Goal: Task Accomplishment & Management: Manage account settings

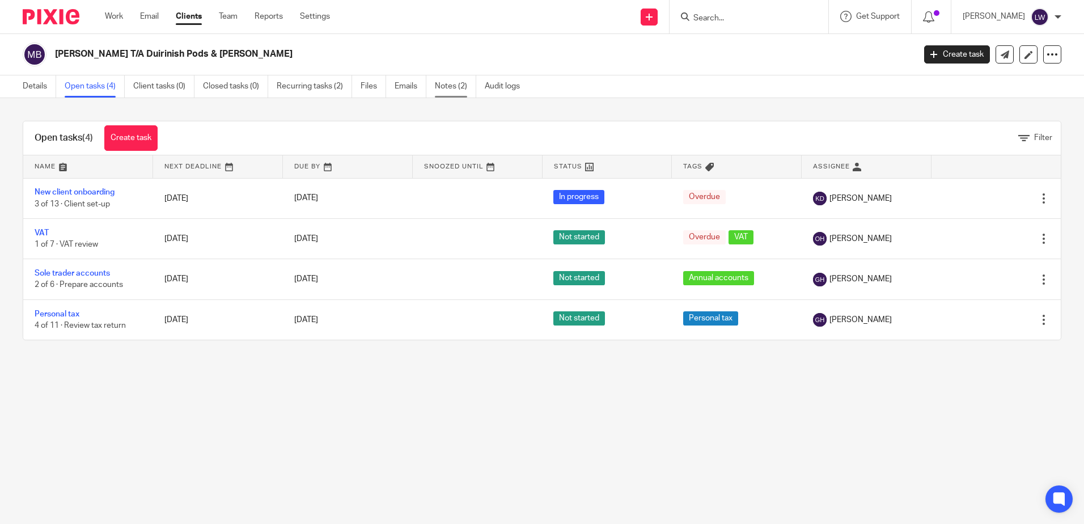
click at [448, 87] on link "Notes (2)" at bounding box center [455, 86] width 41 height 22
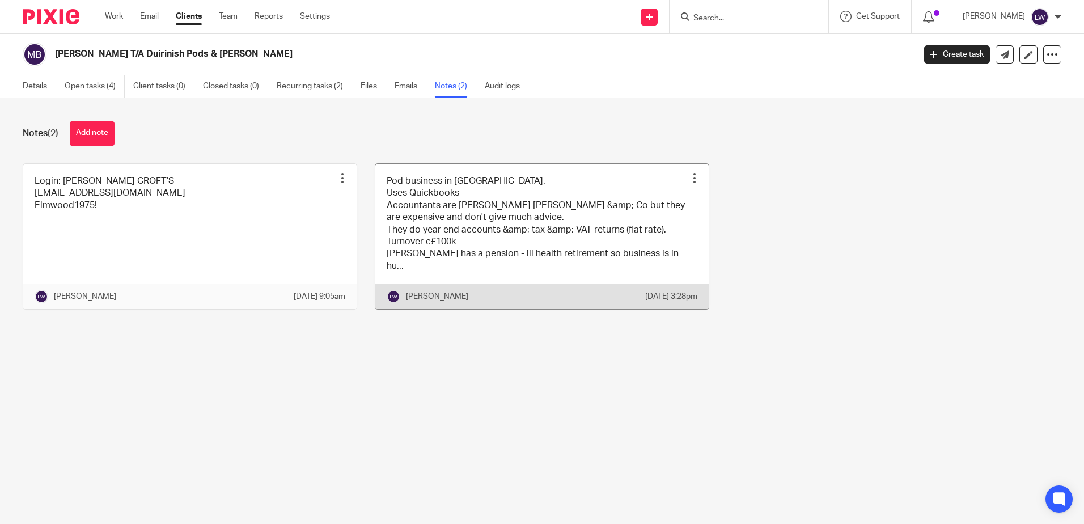
click at [534, 203] on link at bounding box center [541, 237] width 333 height 146
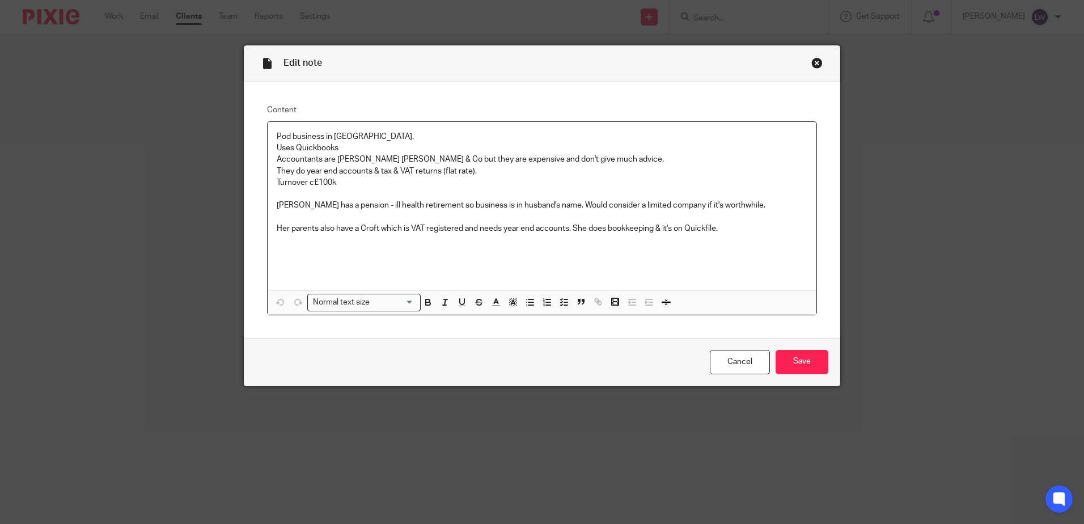
click at [813, 63] on div "Close this dialog window" at bounding box center [816, 62] width 11 height 11
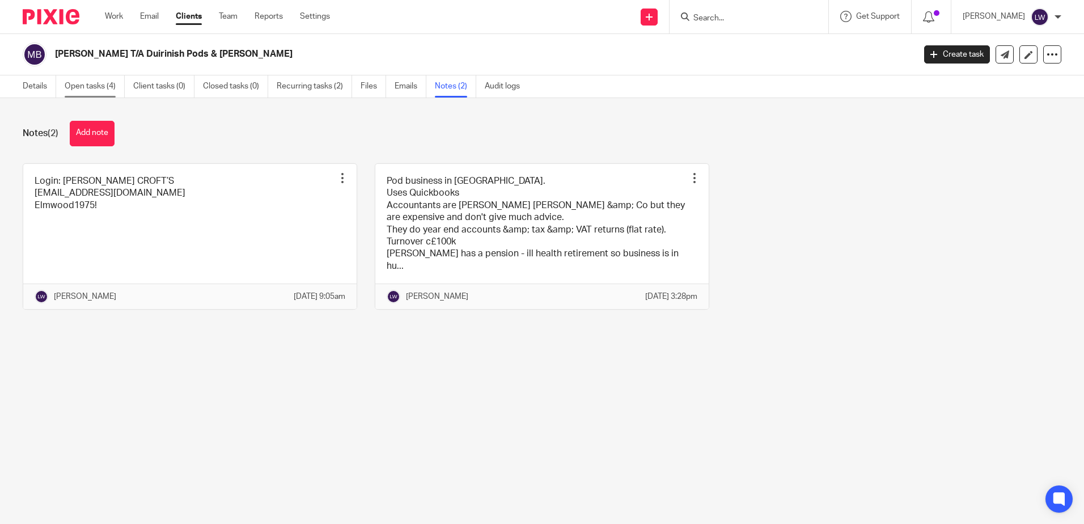
click at [88, 86] on link "Open tasks (4)" at bounding box center [95, 86] width 60 height 22
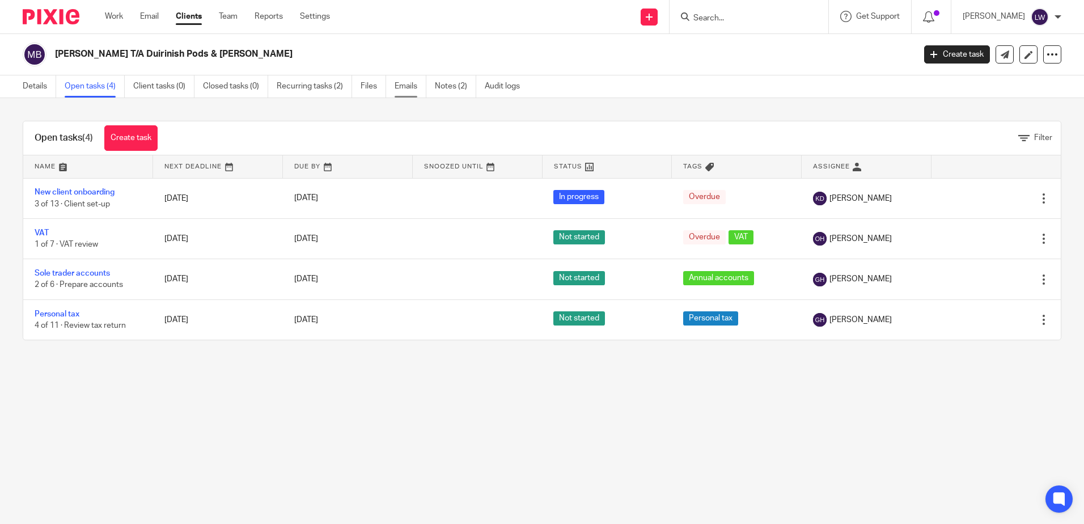
click at [409, 84] on link "Emails" at bounding box center [411, 86] width 32 height 22
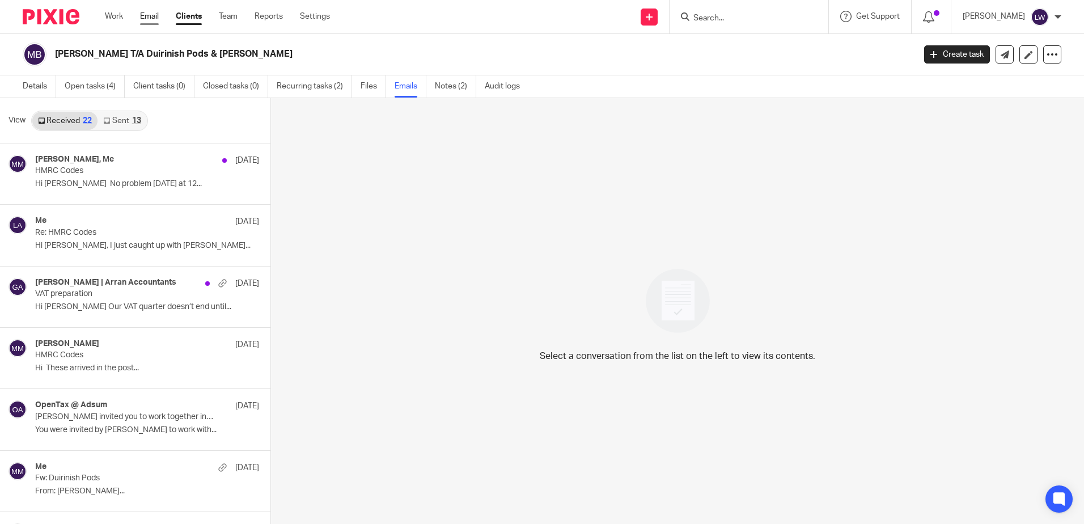
click at [148, 16] on link "Email" at bounding box center [149, 16] width 19 height 11
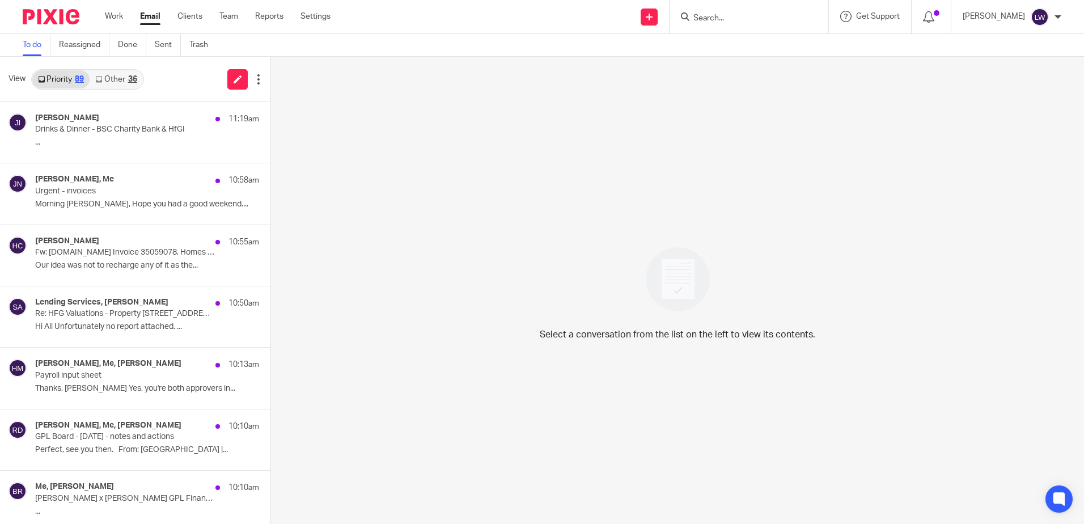
click at [784, 20] on input "Search" at bounding box center [743, 19] width 102 height 10
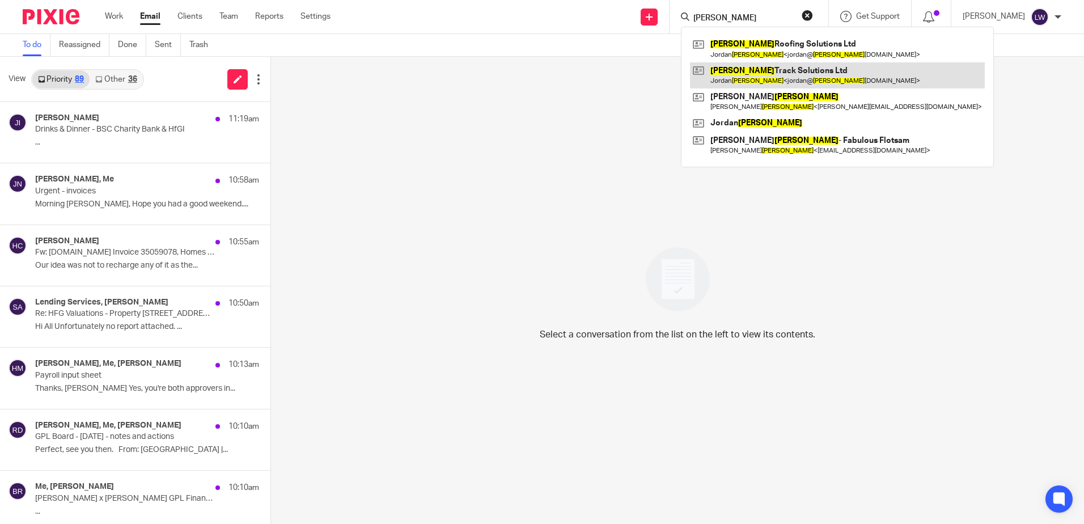
type input "[PERSON_NAME]"
click at [779, 76] on link at bounding box center [837, 75] width 295 height 26
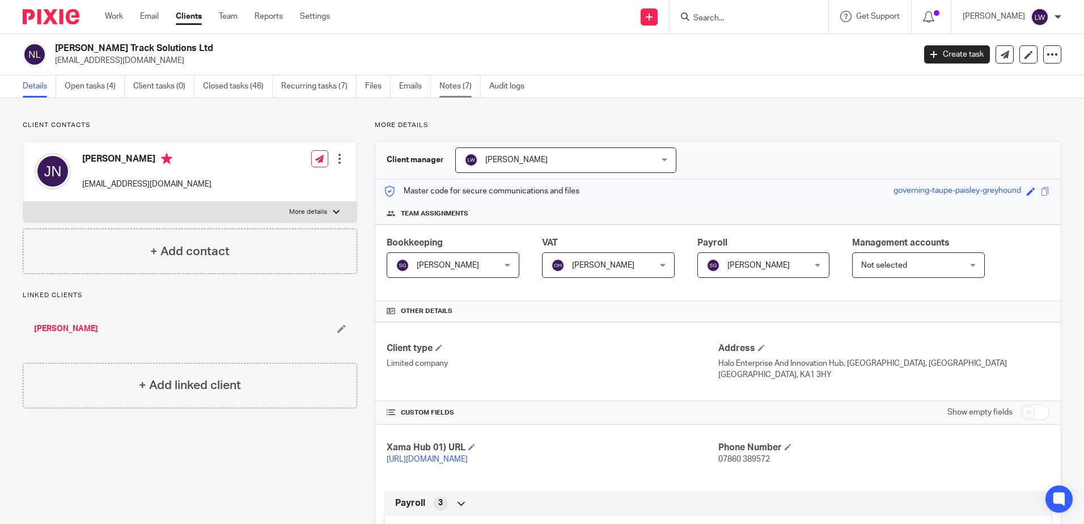
click at [460, 87] on link "Notes (7)" at bounding box center [459, 86] width 41 height 22
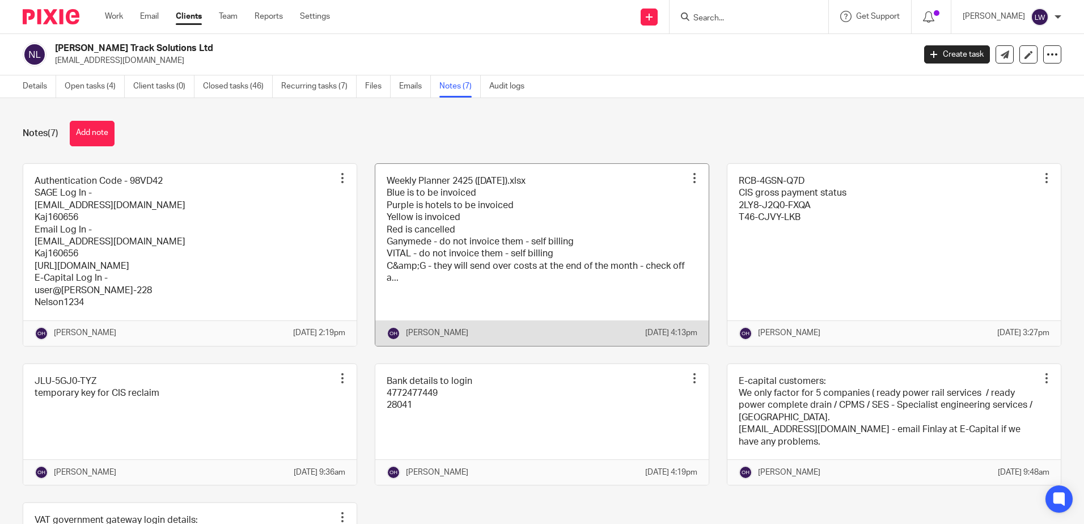
click at [541, 214] on link at bounding box center [541, 255] width 333 height 182
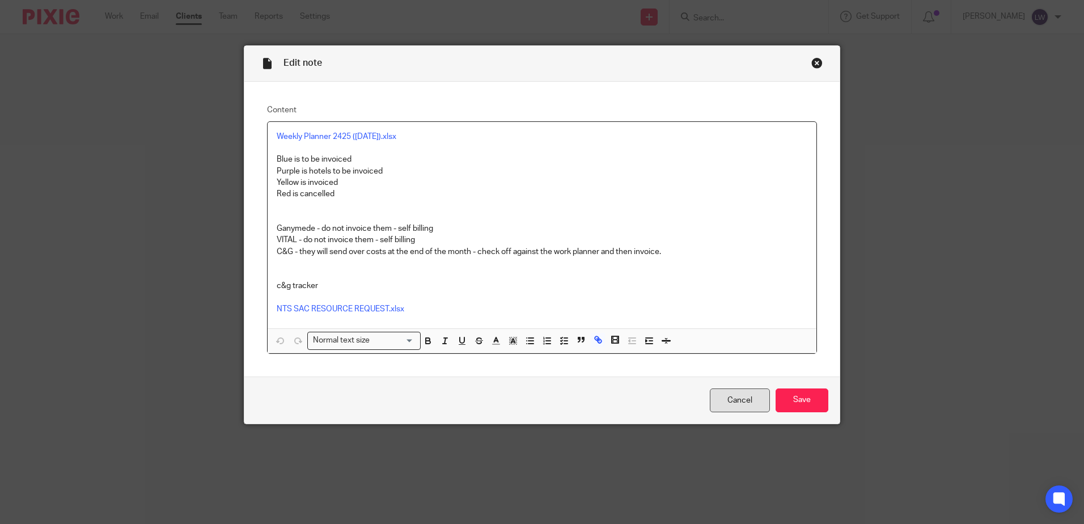
click at [731, 396] on link "Cancel" at bounding box center [740, 400] width 60 height 24
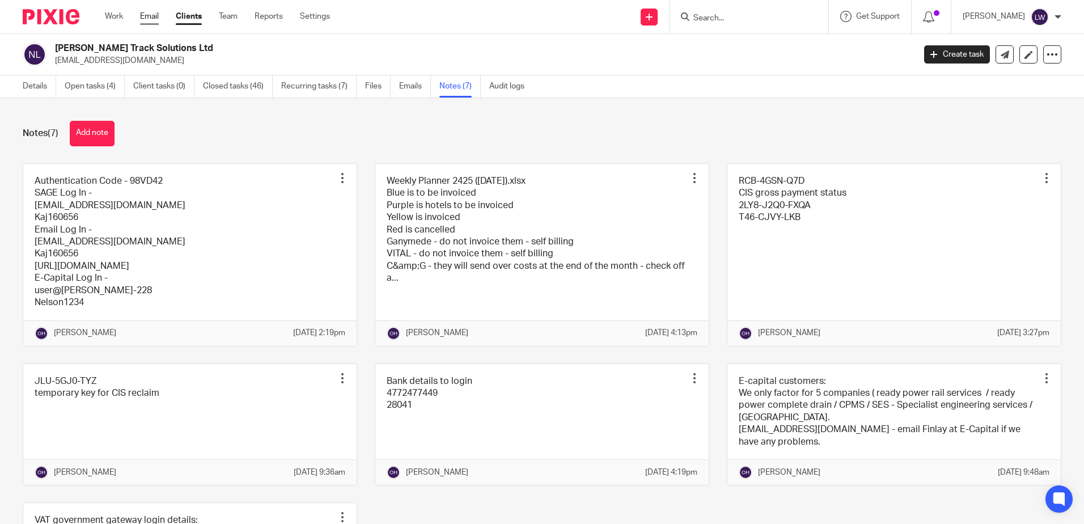
click at [147, 19] on link "Email" at bounding box center [149, 16] width 19 height 11
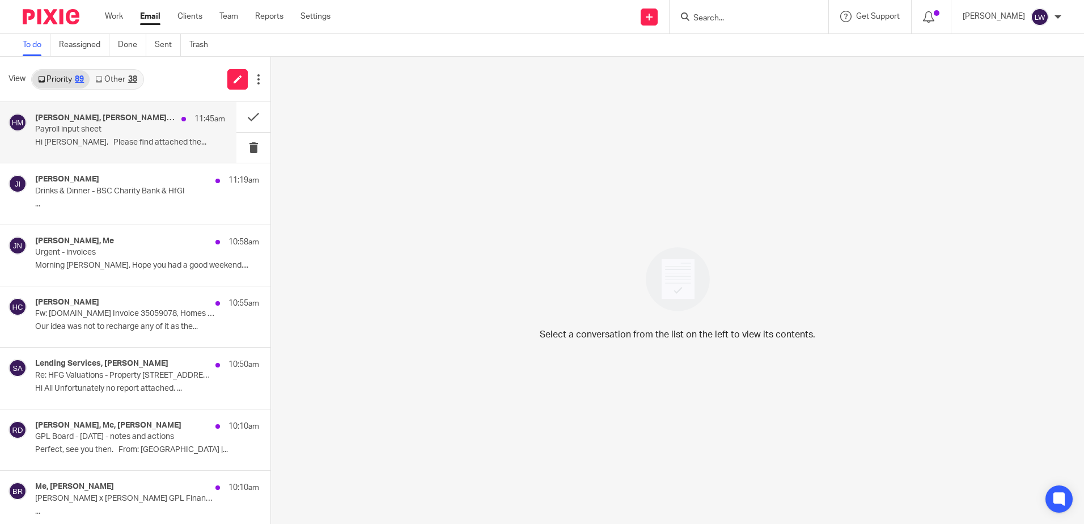
click at [100, 139] on p "Hi [PERSON_NAME], Please find attached the..." at bounding box center [130, 143] width 190 height 10
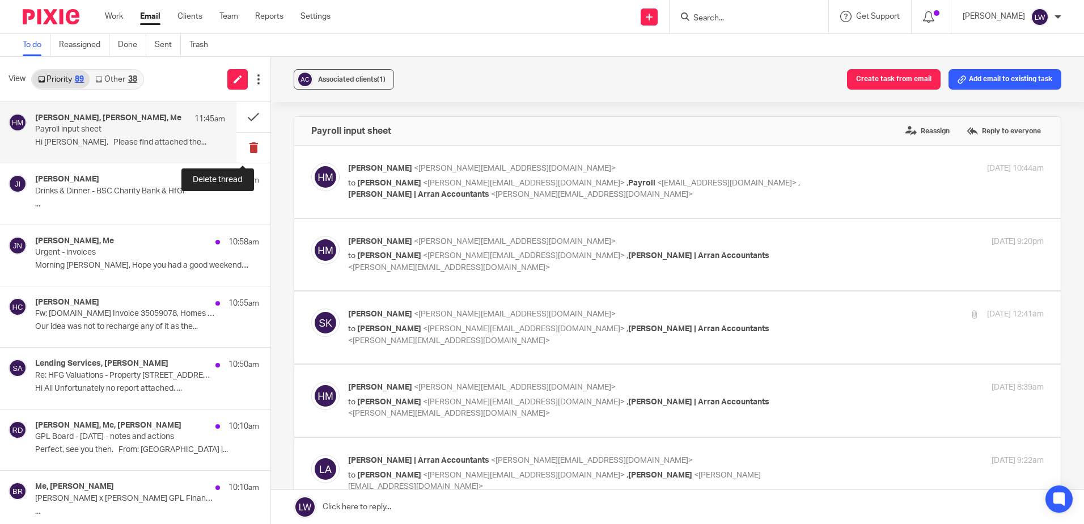
click at [240, 148] on button at bounding box center [253, 148] width 34 height 30
click at [116, 83] on link "Other 38" at bounding box center [116, 79] width 53 height 18
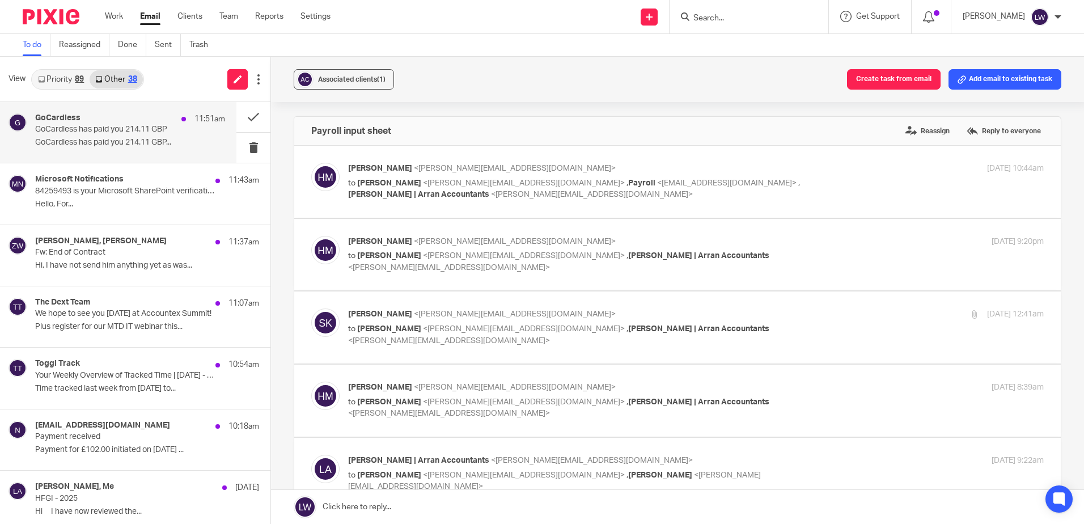
click at [118, 129] on p "GoCardless has paid you 214.11 GBP" at bounding box center [111, 130] width 152 height 10
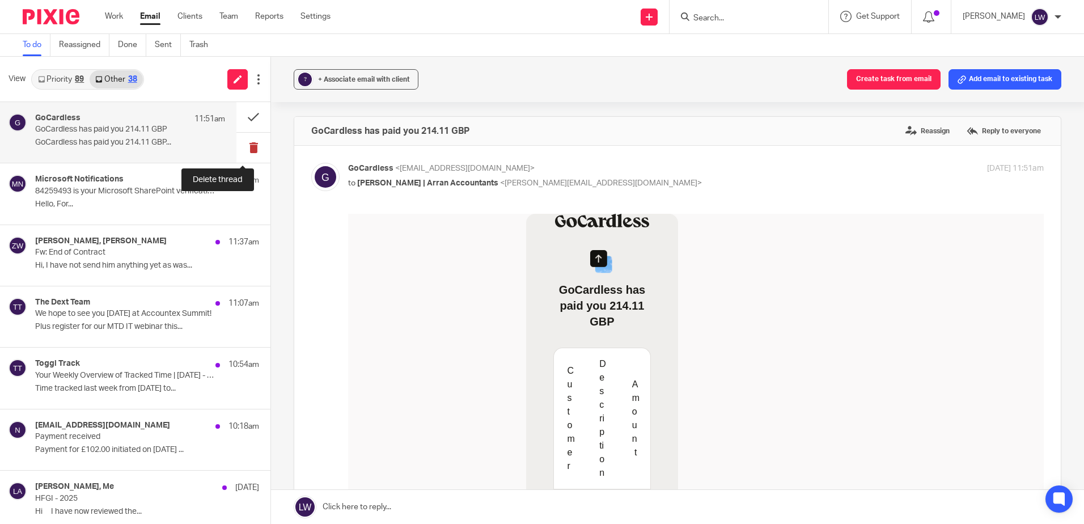
click at [244, 146] on button at bounding box center [253, 148] width 34 height 30
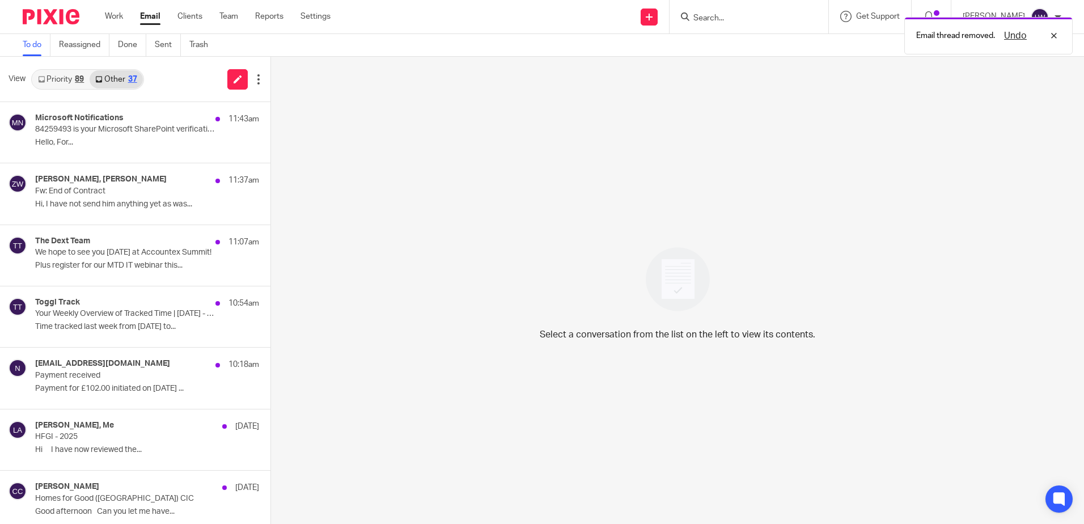
click at [147, 141] on p "Hello, For..." at bounding box center [147, 143] width 224 height 10
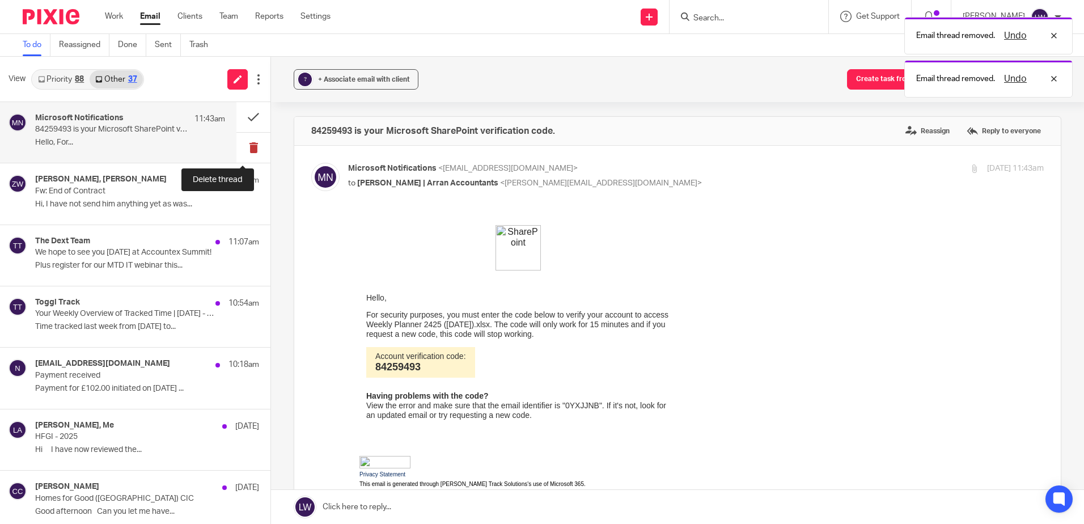
click at [242, 147] on button at bounding box center [253, 148] width 34 height 30
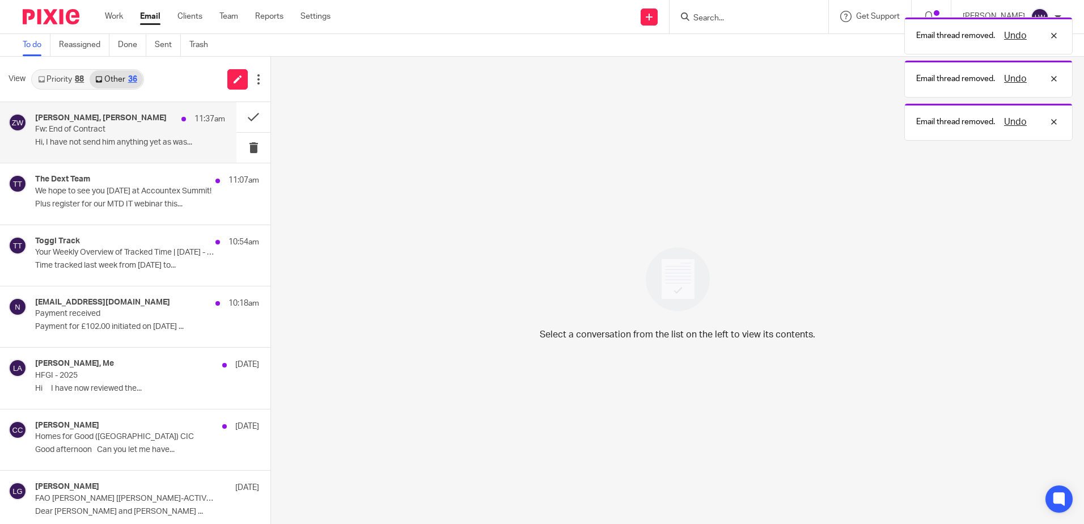
click at [134, 145] on p "Hi, I have not send him anything yet as was..." at bounding box center [130, 143] width 190 height 10
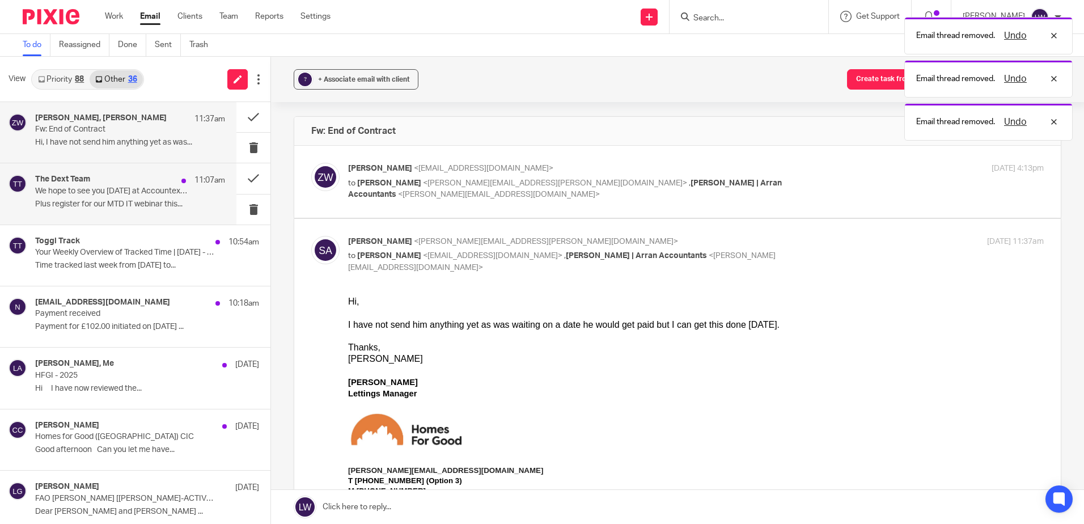
click at [128, 193] on p "We hope to see you [DATE] at Accountex Summit!" at bounding box center [111, 191] width 152 height 10
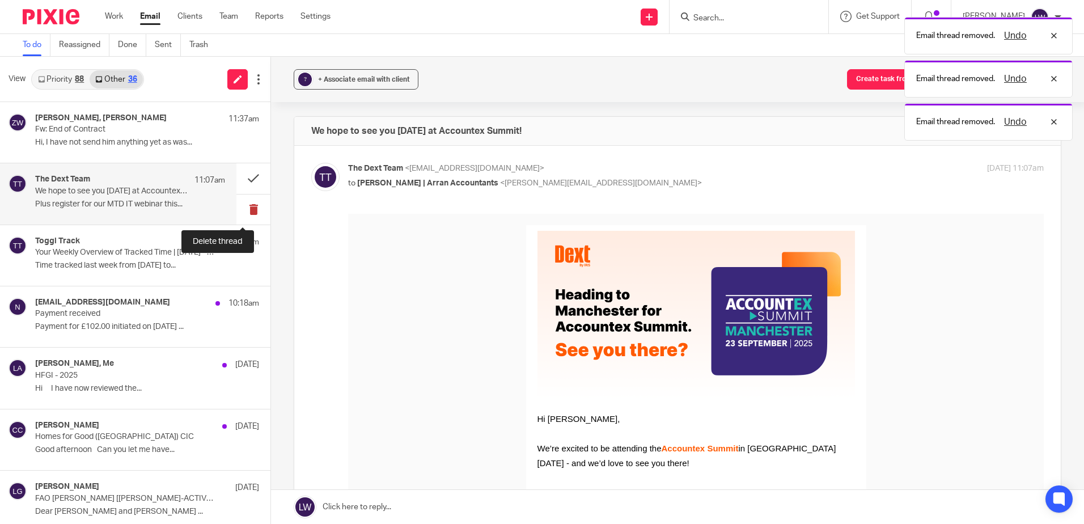
click at [245, 210] on button at bounding box center [253, 209] width 34 height 30
click at [69, 204] on p "Plus register for our MTD IT webinar this..." at bounding box center [130, 205] width 190 height 10
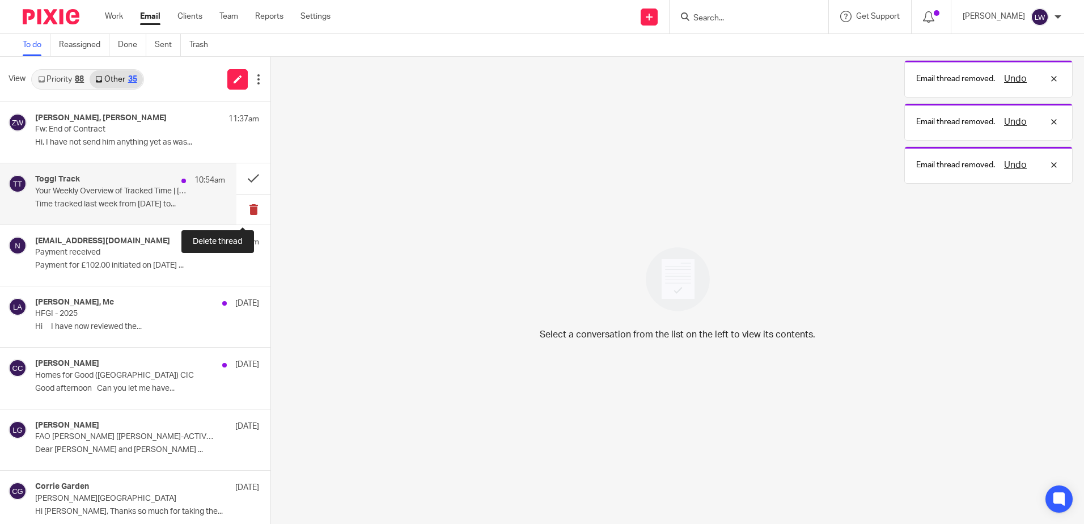
click at [244, 212] on button at bounding box center [253, 209] width 34 height 30
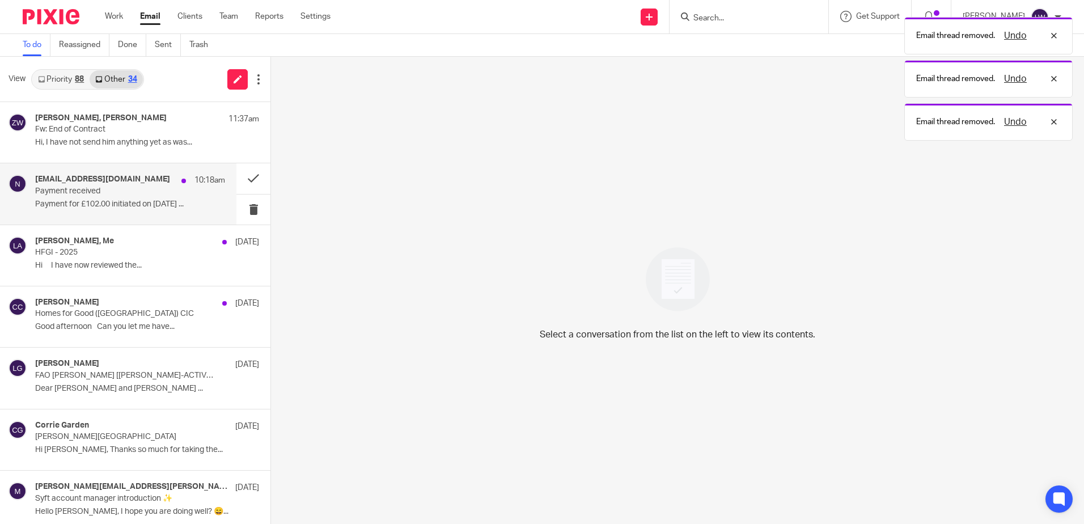
click at [124, 208] on p "Payment for £102.00 initiated on [DATE] ..." at bounding box center [130, 205] width 190 height 10
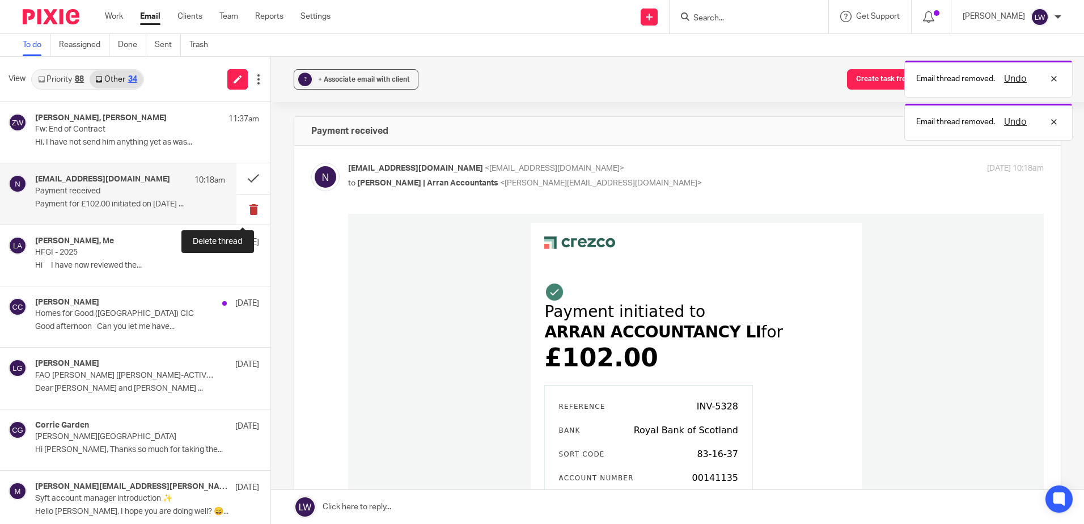
click at [240, 210] on button at bounding box center [253, 209] width 34 height 30
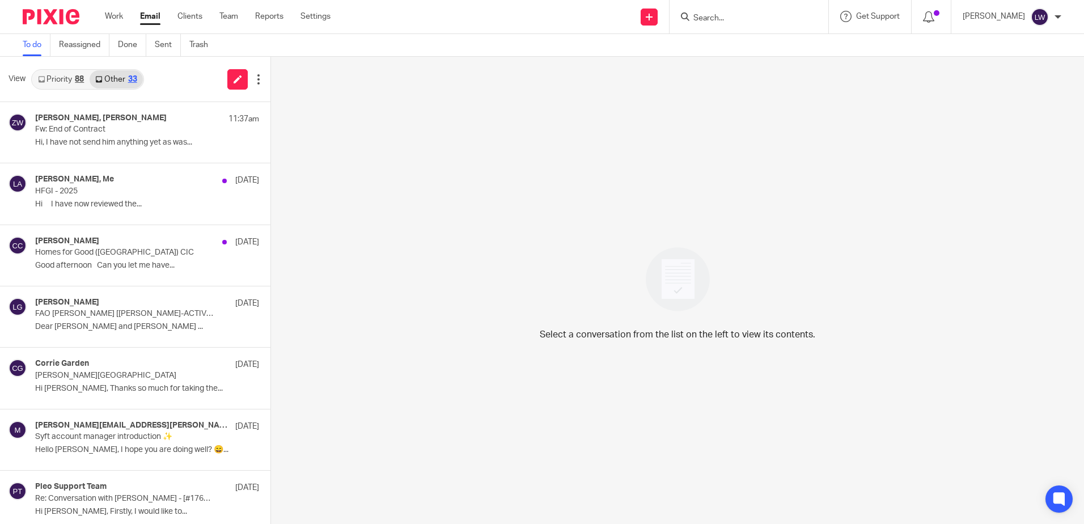
click at [64, 77] on link "Priority 88" at bounding box center [60, 79] width 57 height 18
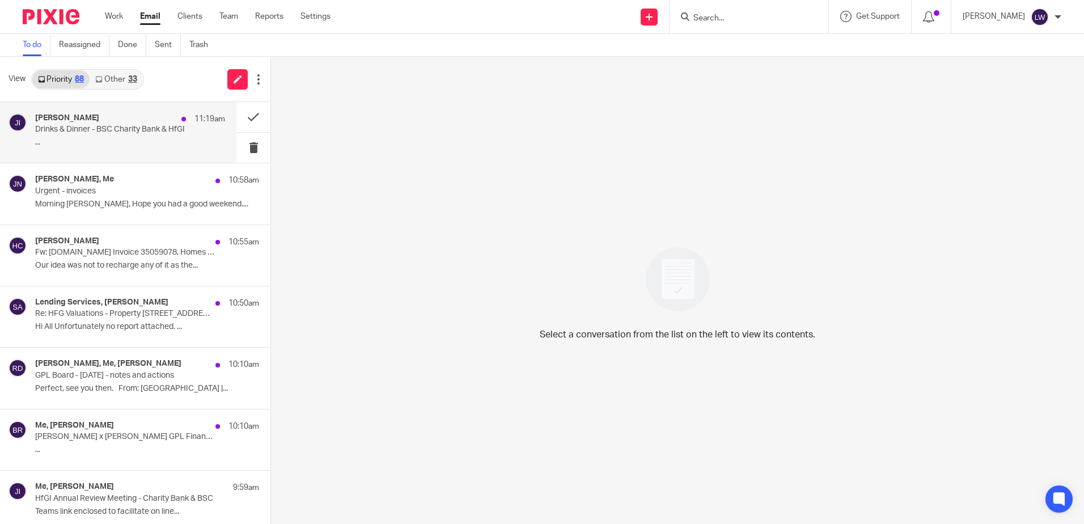
click at [88, 129] on p "Drinks & Dinner - BSC Charity Bank & HfGI" at bounding box center [111, 130] width 152 height 10
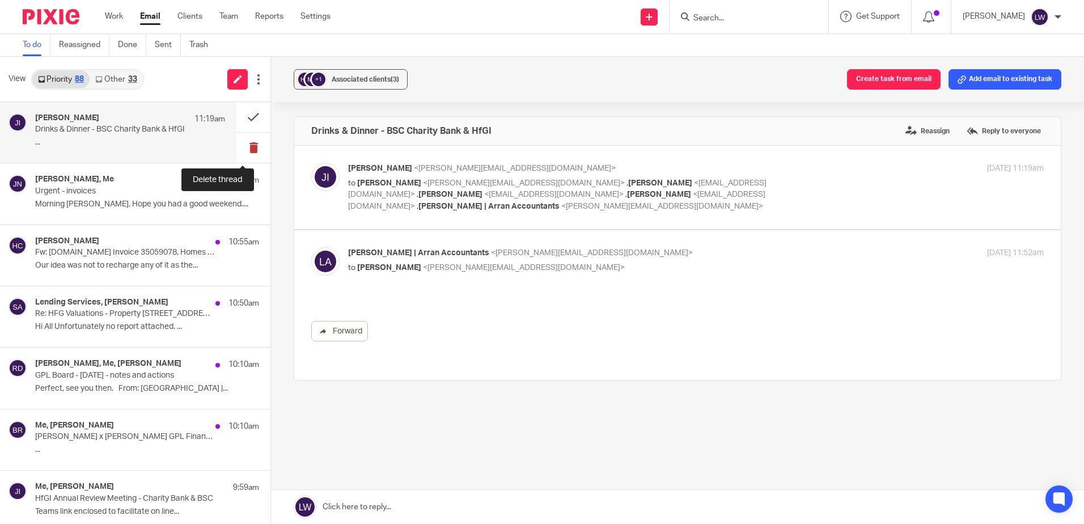
click at [242, 145] on button at bounding box center [253, 148] width 34 height 30
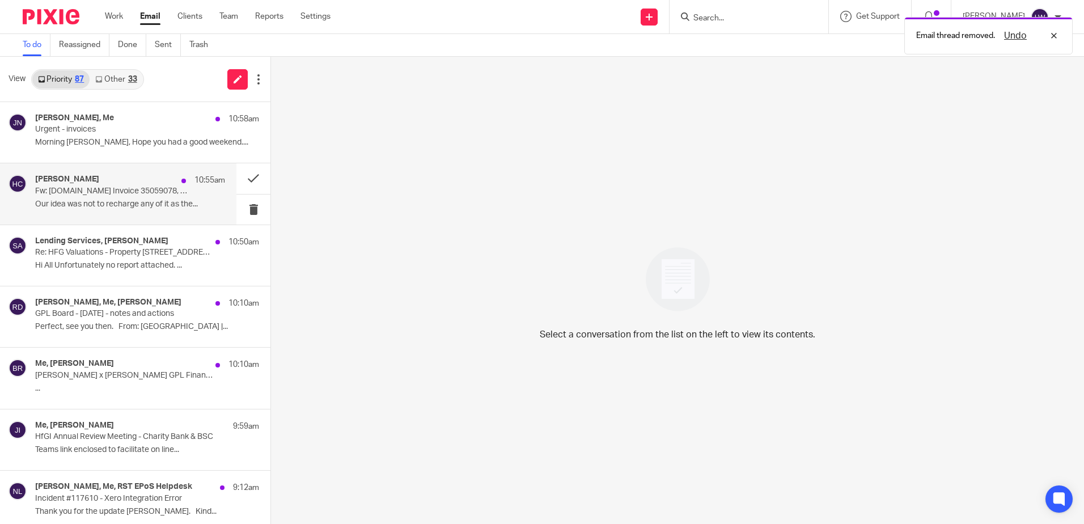
click at [115, 197] on div "[PERSON_NAME] 10:55am Fw: [DOMAIN_NAME] Invoice 35059078, Homes for Good ([GEOG…" at bounding box center [130, 194] width 190 height 38
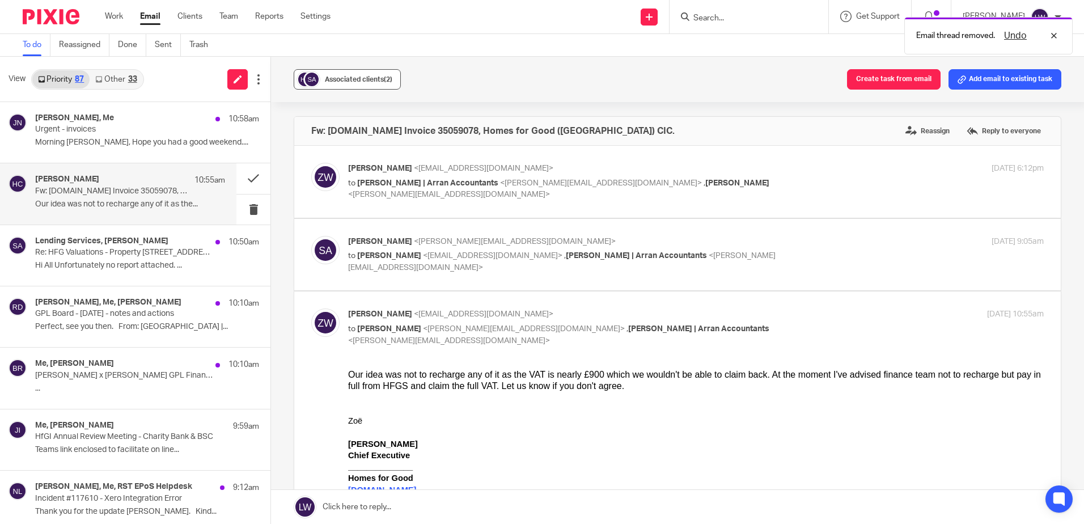
click at [349, 89] on button "Associated clients (2)" at bounding box center [347, 79] width 107 height 20
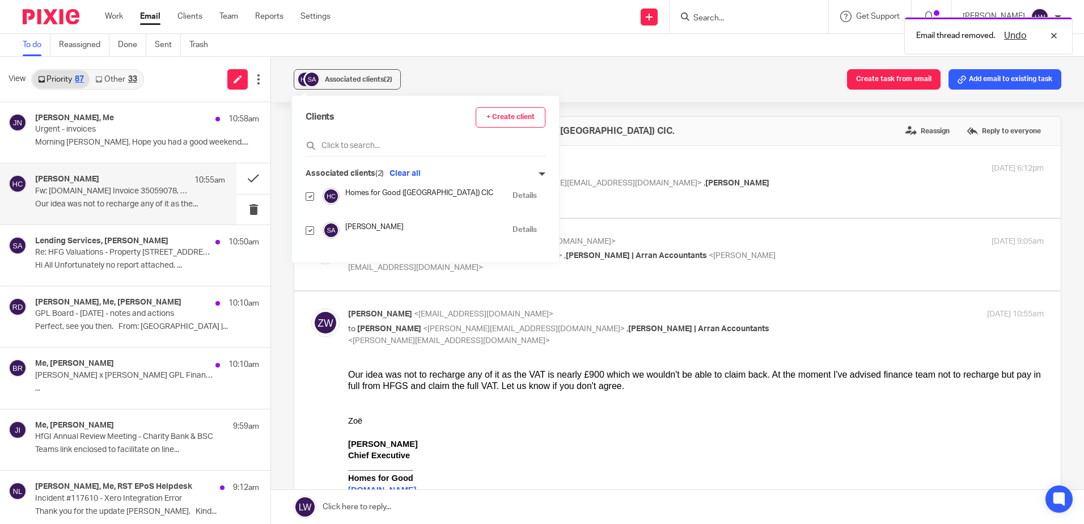
click at [308, 230] on input "checkbox" at bounding box center [310, 230] width 9 height 9
checkbox input "false"
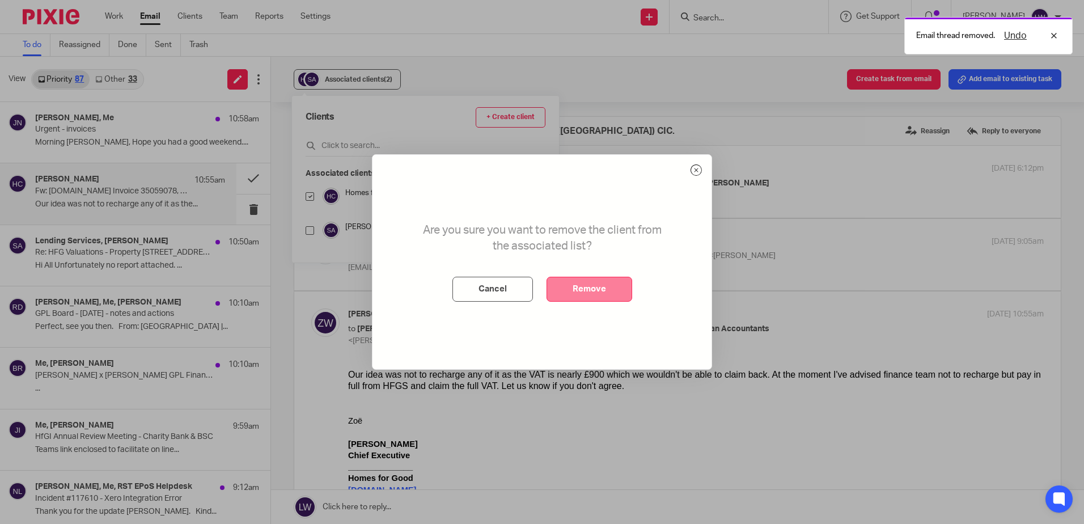
click at [586, 283] on button "Remove" at bounding box center [589, 289] width 86 height 25
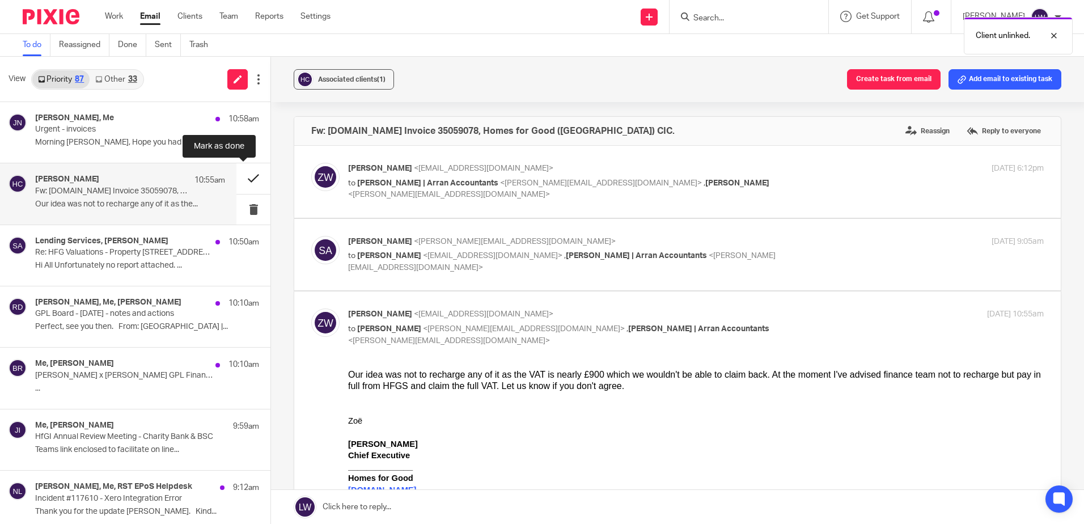
click at [247, 177] on button at bounding box center [253, 178] width 34 height 30
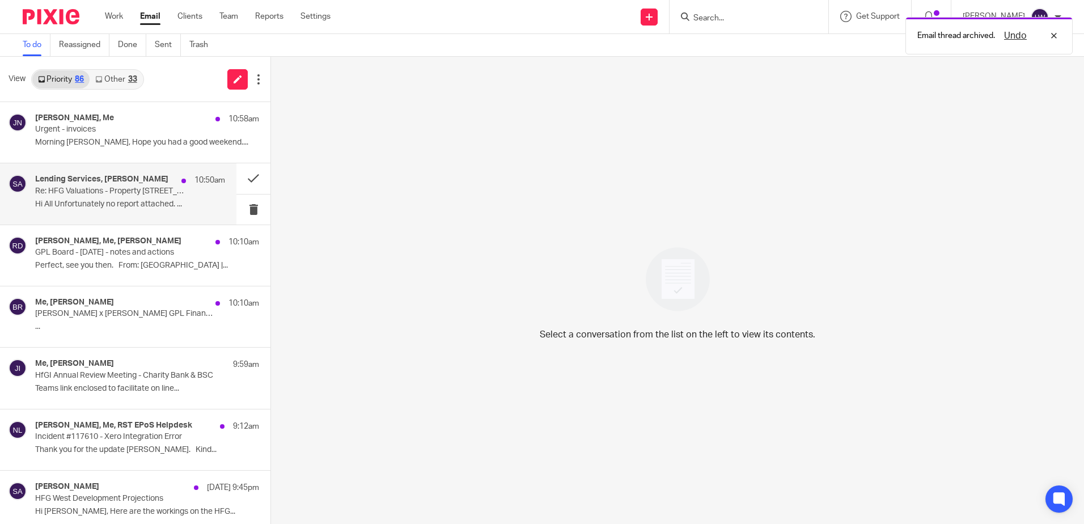
click at [95, 186] on p "Re: HFG Valuations - Property [STREET_ADDRESS][PERSON_NAME] - Please confirm if…" at bounding box center [111, 191] width 152 height 10
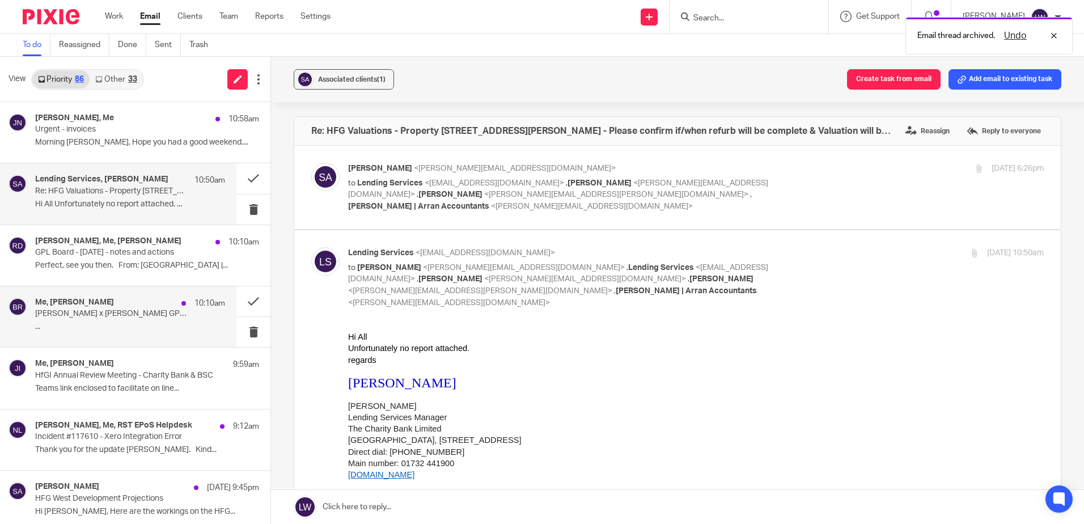
click at [118, 312] on p "[PERSON_NAME] x [PERSON_NAME] GPL Finance" at bounding box center [111, 314] width 152 height 10
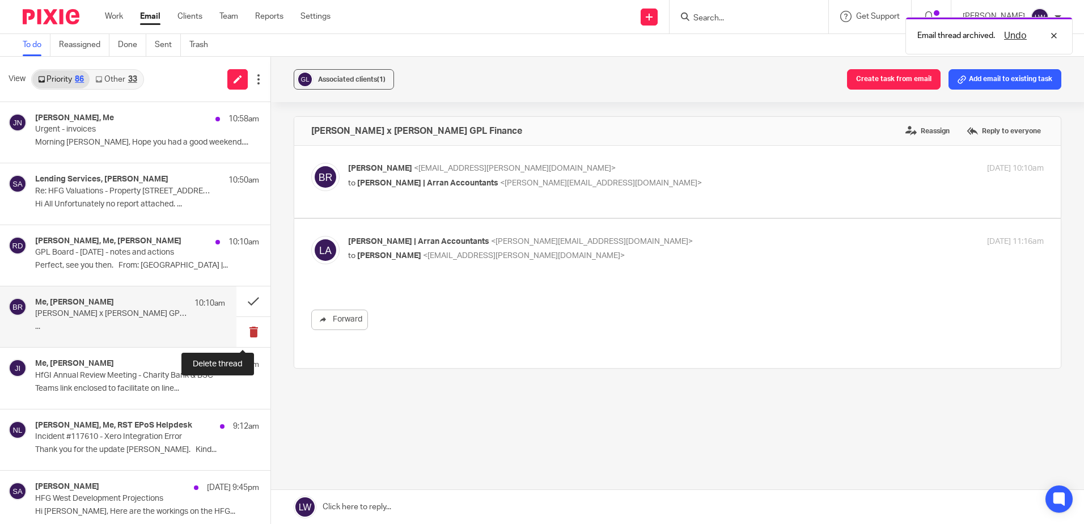
click at [245, 336] on button at bounding box center [253, 332] width 34 height 30
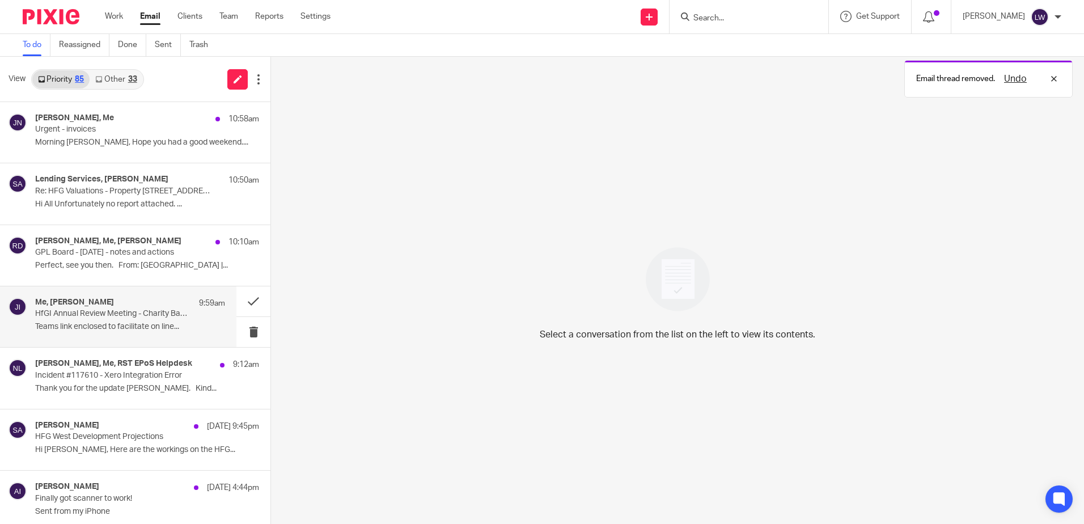
click at [92, 307] on h4 "Me, [PERSON_NAME]" at bounding box center [74, 303] width 79 height 10
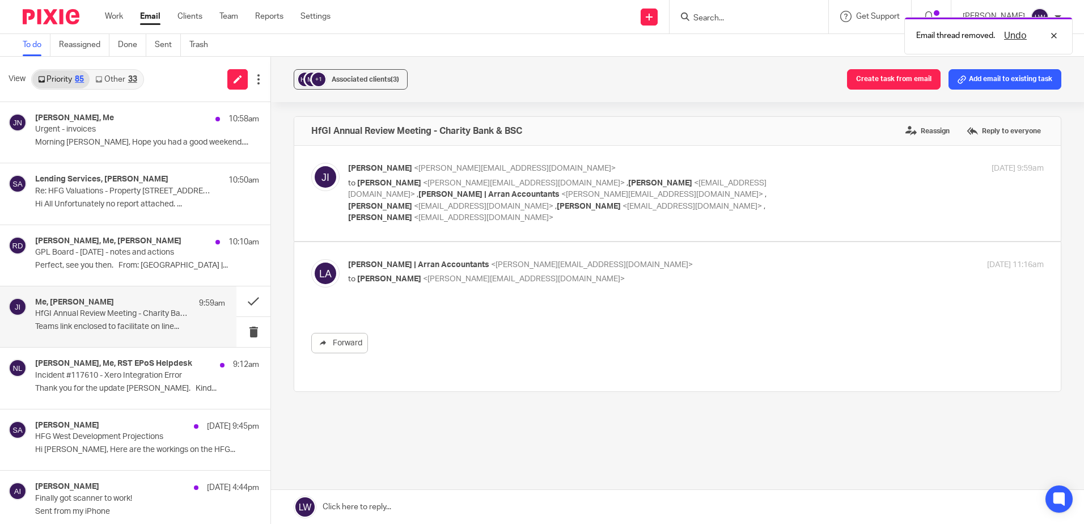
click at [402, 180] on span "[PERSON_NAME]" at bounding box center [389, 183] width 64 height 8
checkbox input "true"
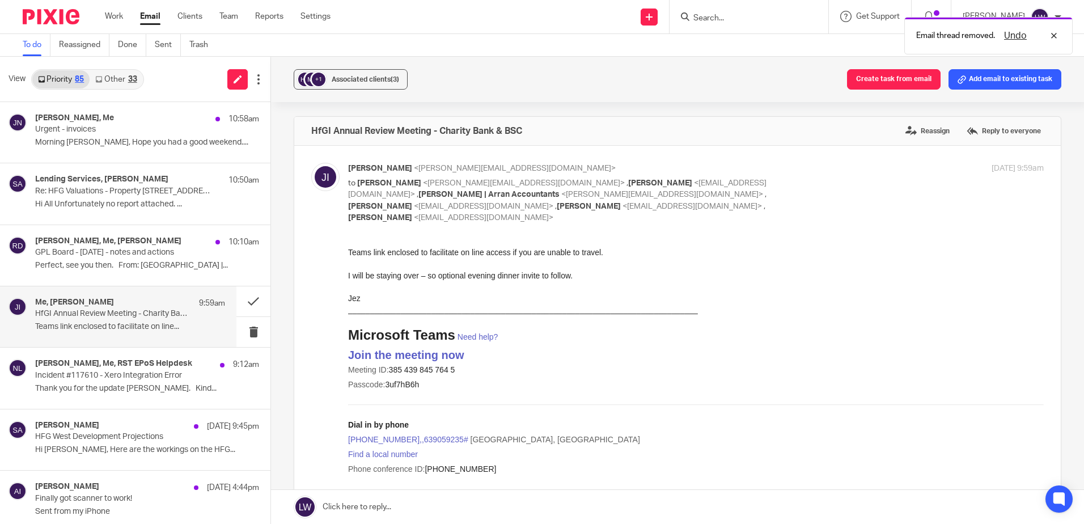
click at [137, 309] on p "HfGI Annual Review Meeting - Charity Bank & BSC" at bounding box center [111, 314] width 152 height 10
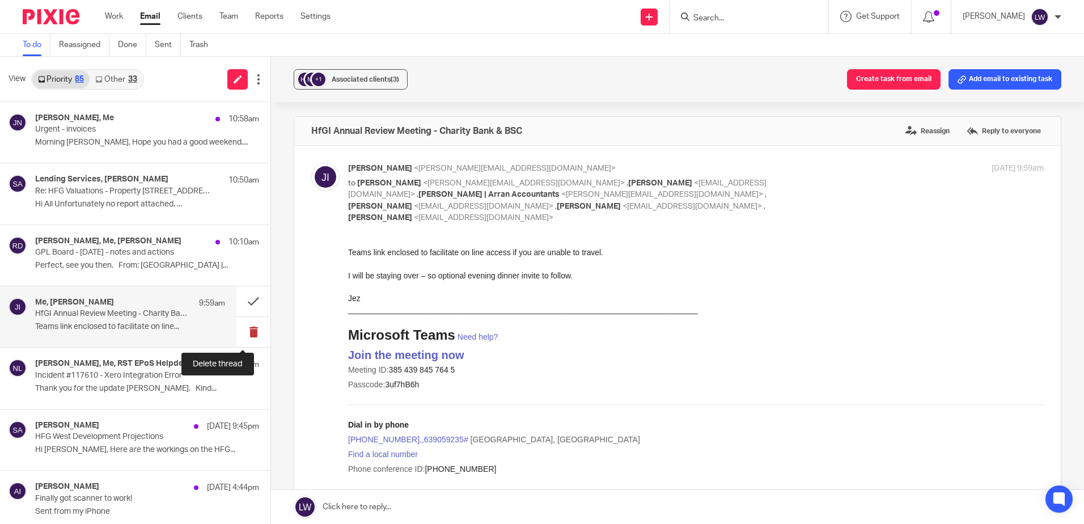
click at [246, 331] on button at bounding box center [253, 332] width 34 height 30
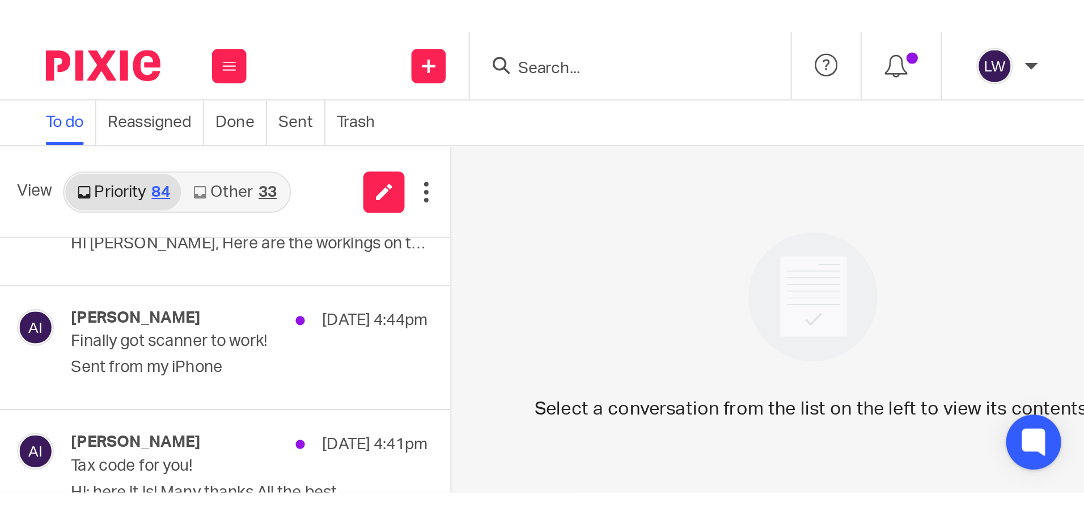
scroll to position [283, 0]
